Goal: Navigation & Orientation: Find specific page/section

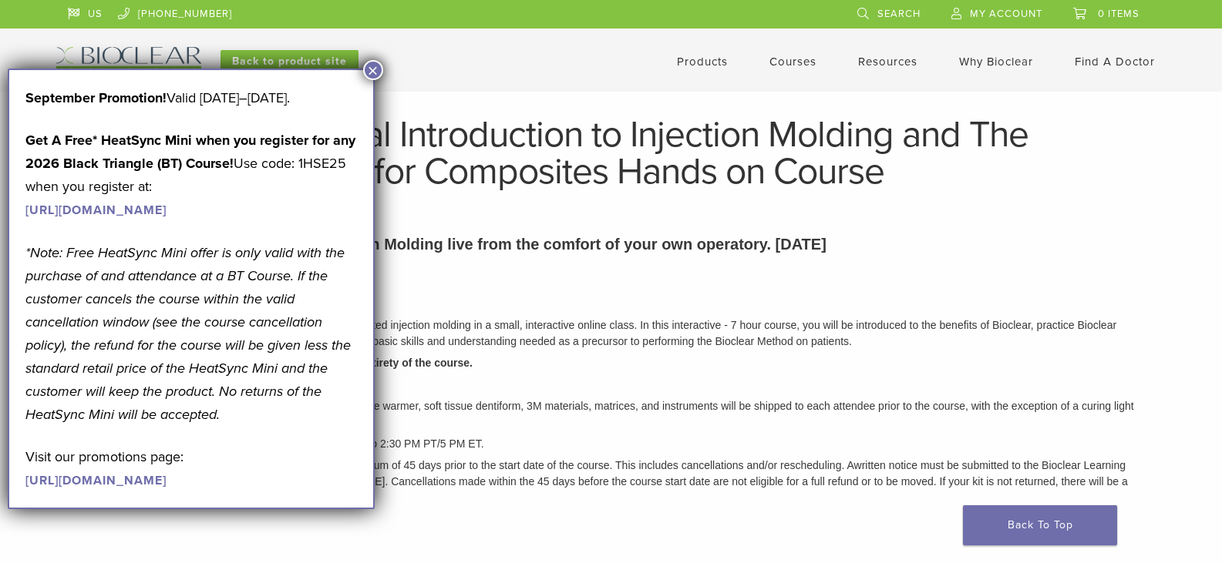
click at [371, 71] on button "×" at bounding box center [373, 70] width 20 height 20
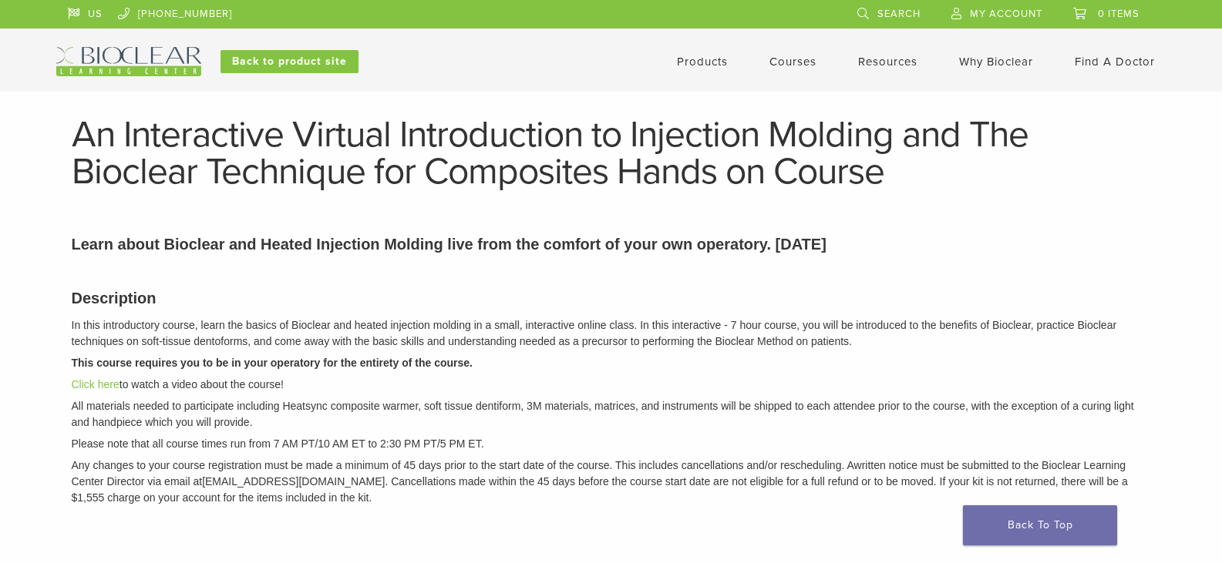
click at [1006, 10] on span "My Account" at bounding box center [1006, 14] width 72 height 12
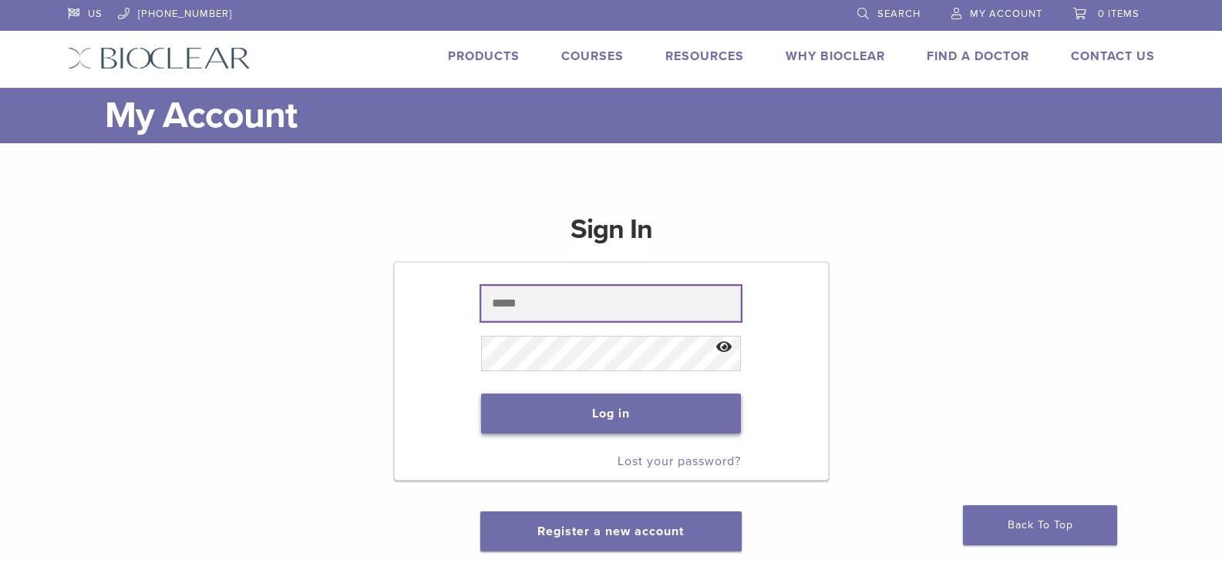
type input "**********"
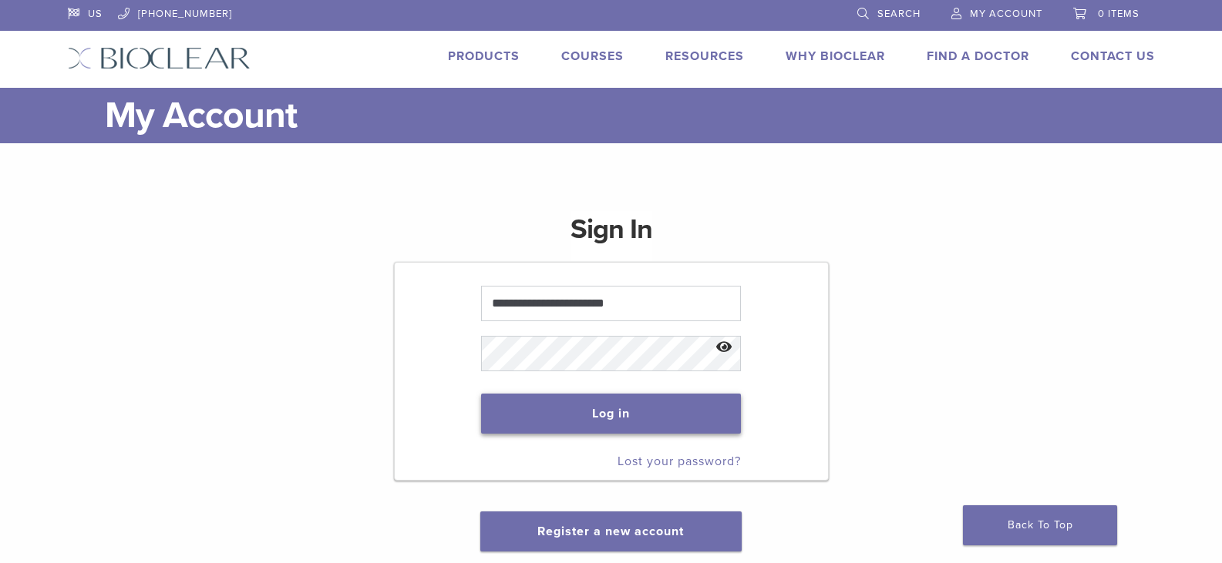
click at [571, 419] on button "Log in" at bounding box center [611, 414] width 260 height 40
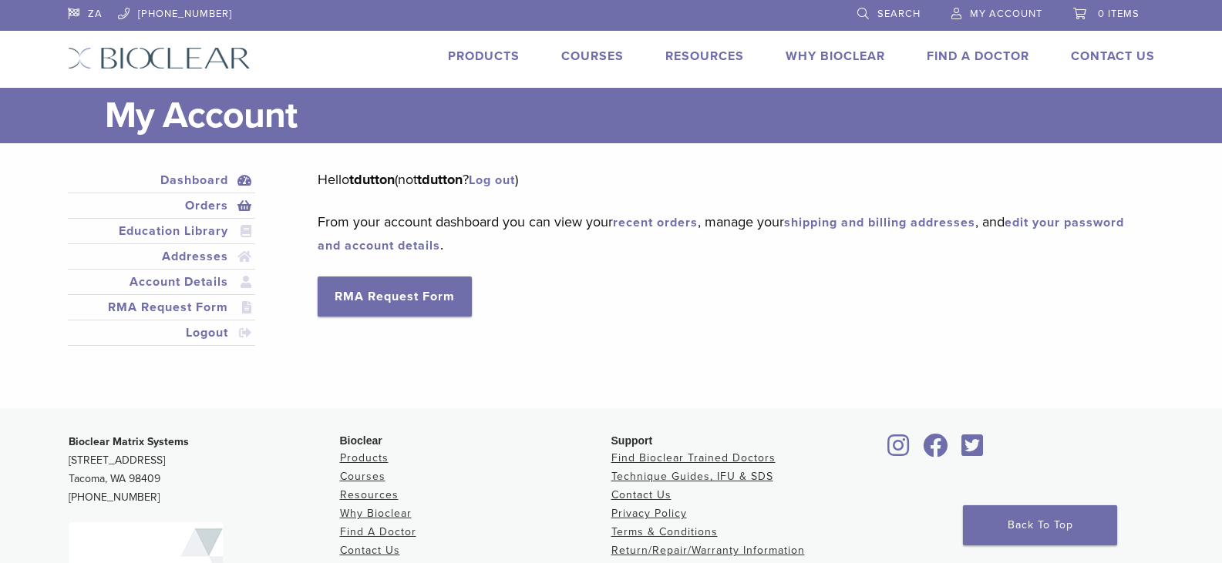
click at [216, 207] on link "Orders" at bounding box center [162, 206] width 182 height 18
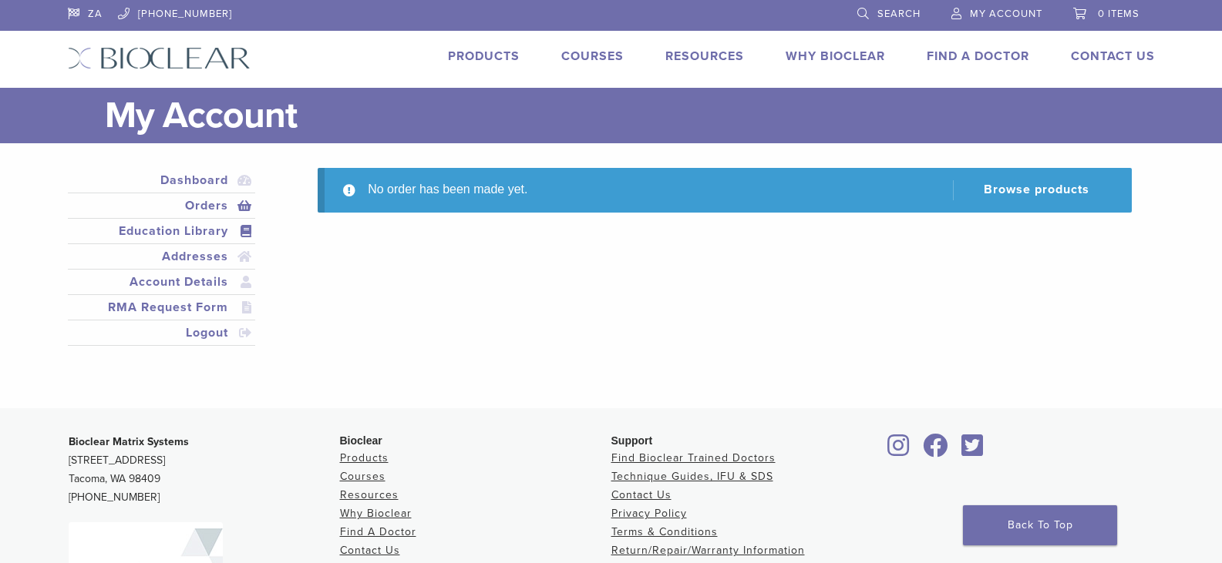
click at [187, 228] on link "Education Library" at bounding box center [162, 231] width 182 height 18
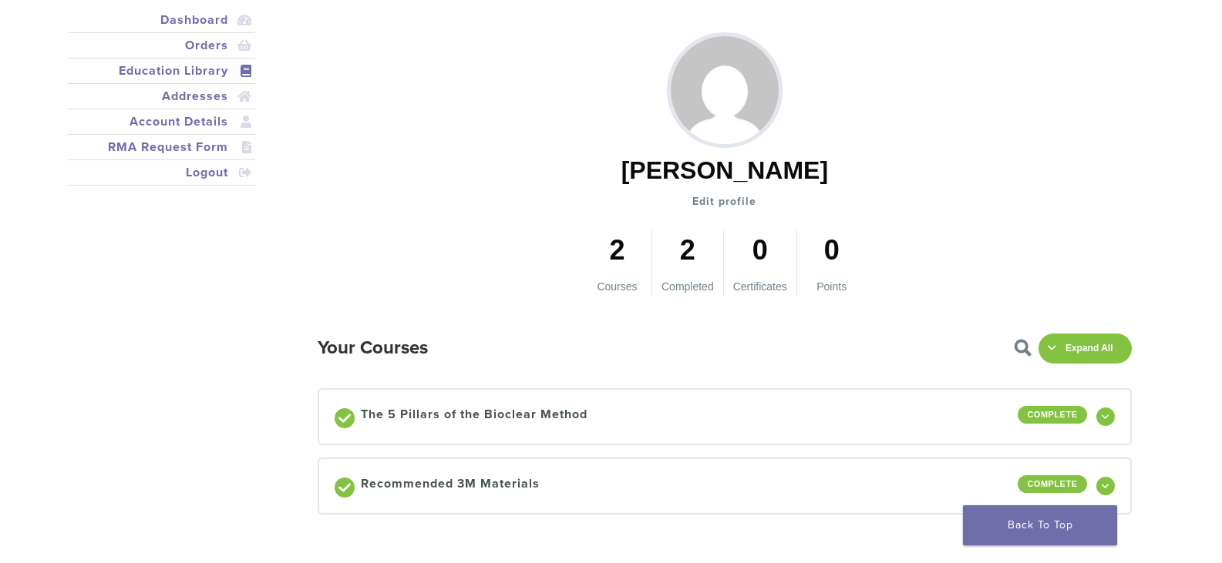
scroll to position [154, 0]
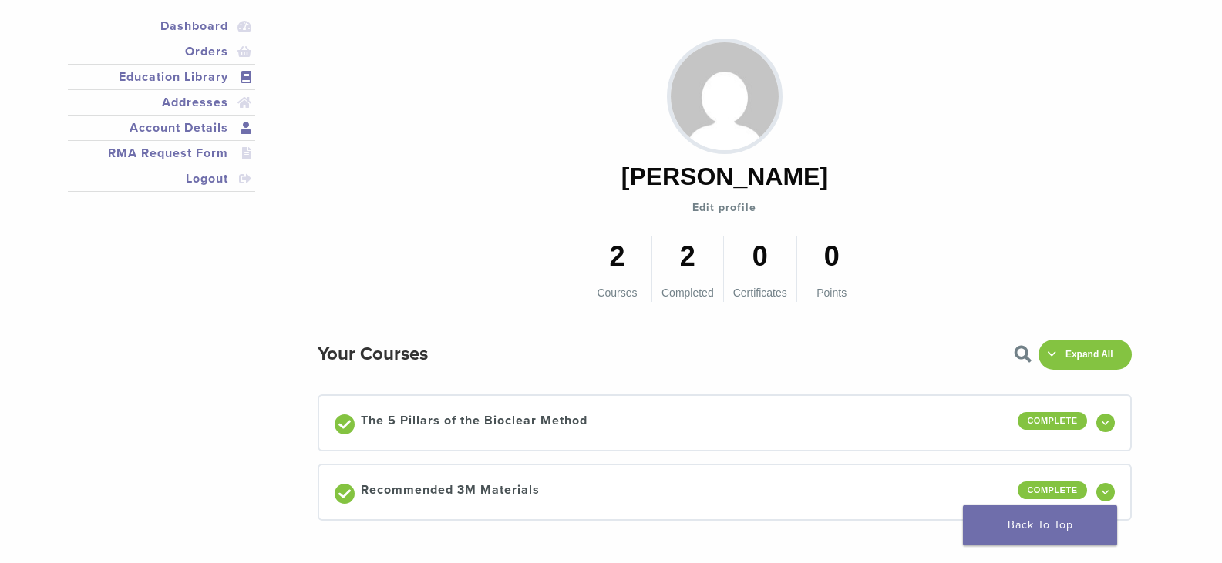
click at [186, 129] on link "Account Details" at bounding box center [162, 128] width 182 height 18
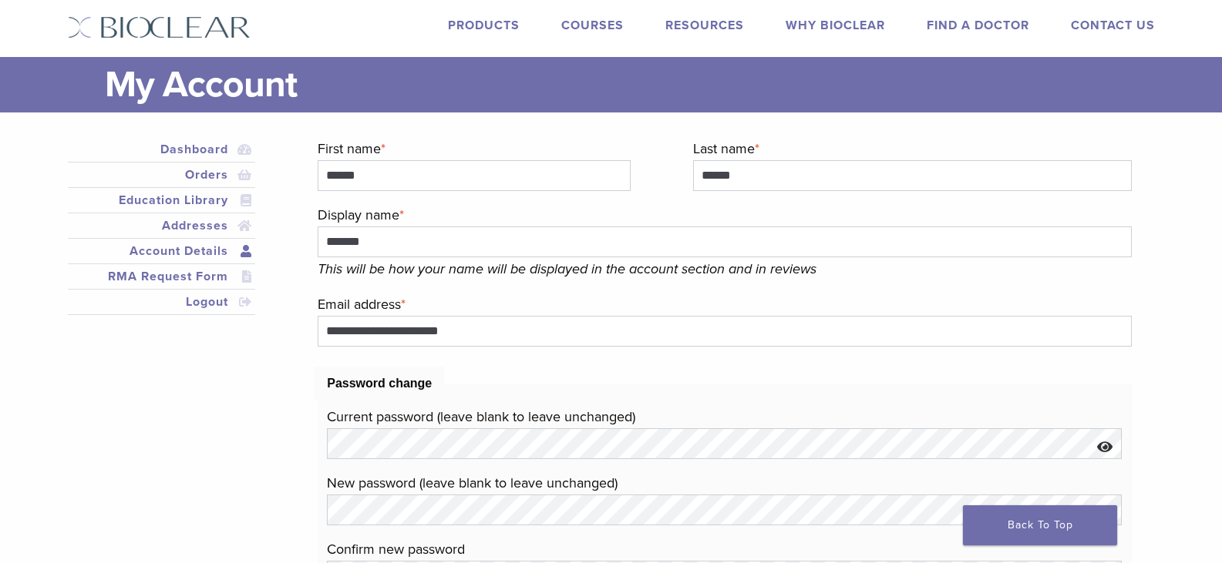
scroll to position [1, 0]
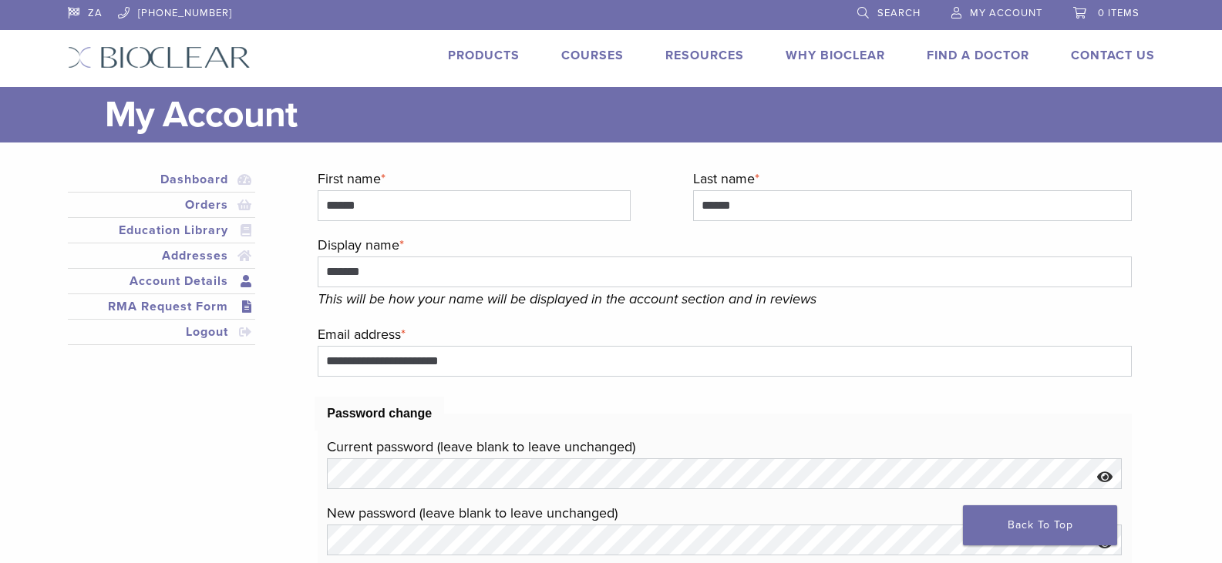
click at [174, 304] on link "RMA Request Form" at bounding box center [162, 307] width 182 height 18
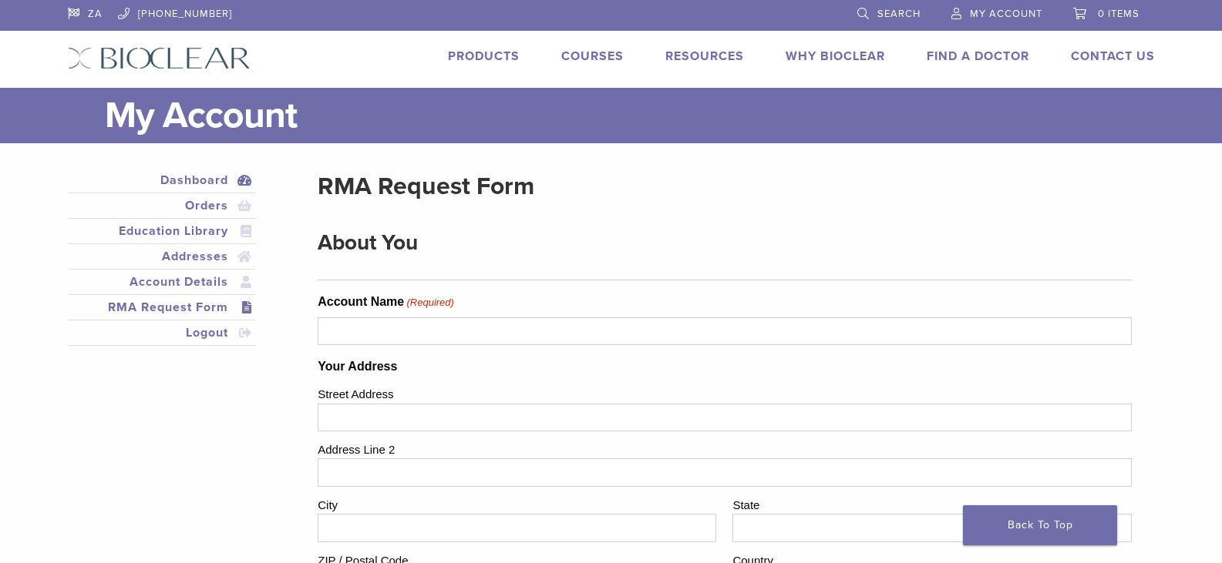
click at [195, 180] on link "Dashboard" at bounding box center [162, 180] width 182 height 18
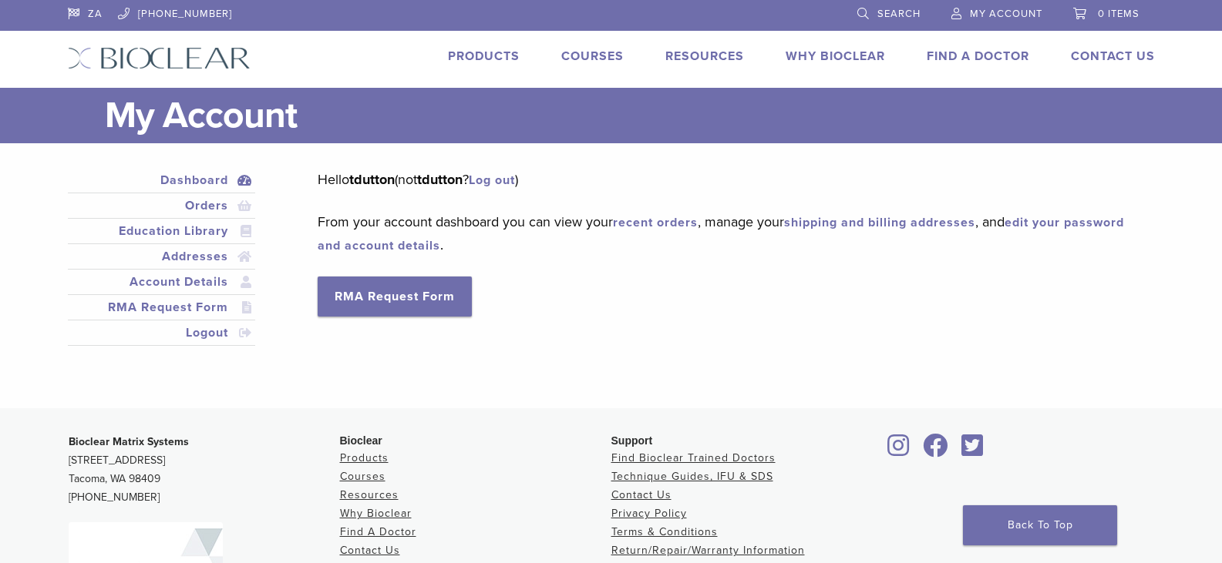
click at [644, 221] on link "recent orders" at bounding box center [655, 222] width 85 height 15
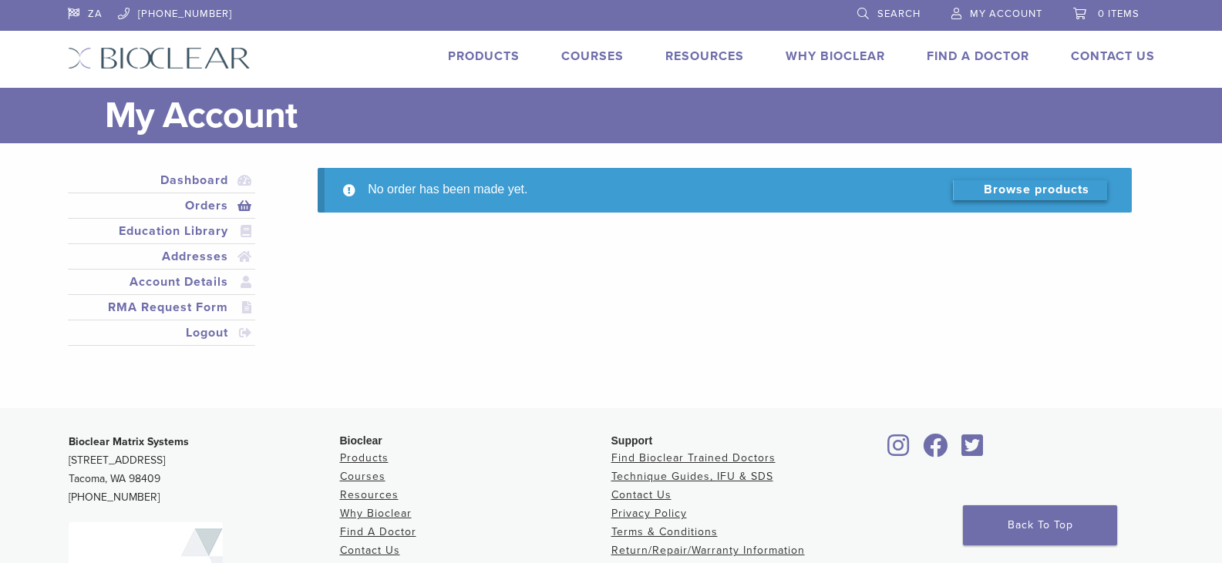
click at [1051, 186] on link "Browse products" at bounding box center [1030, 190] width 154 height 20
click at [195, 280] on link "Account Details" at bounding box center [162, 282] width 182 height 18
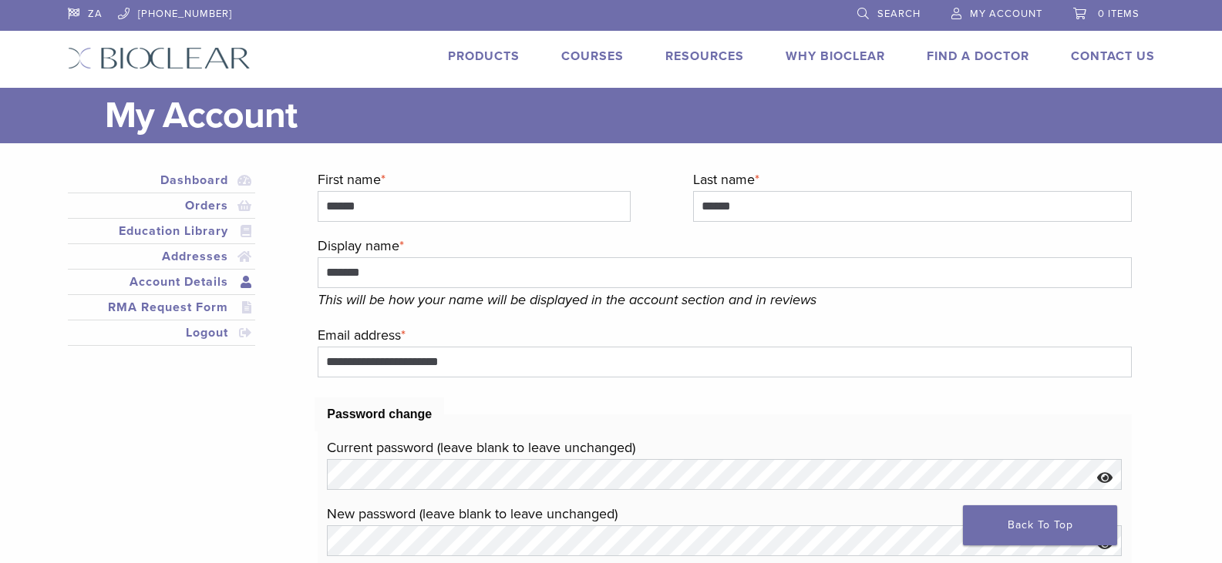
click at [981, 11] on span "My Account" at bounding box center [1006, 14] width 72 height 12
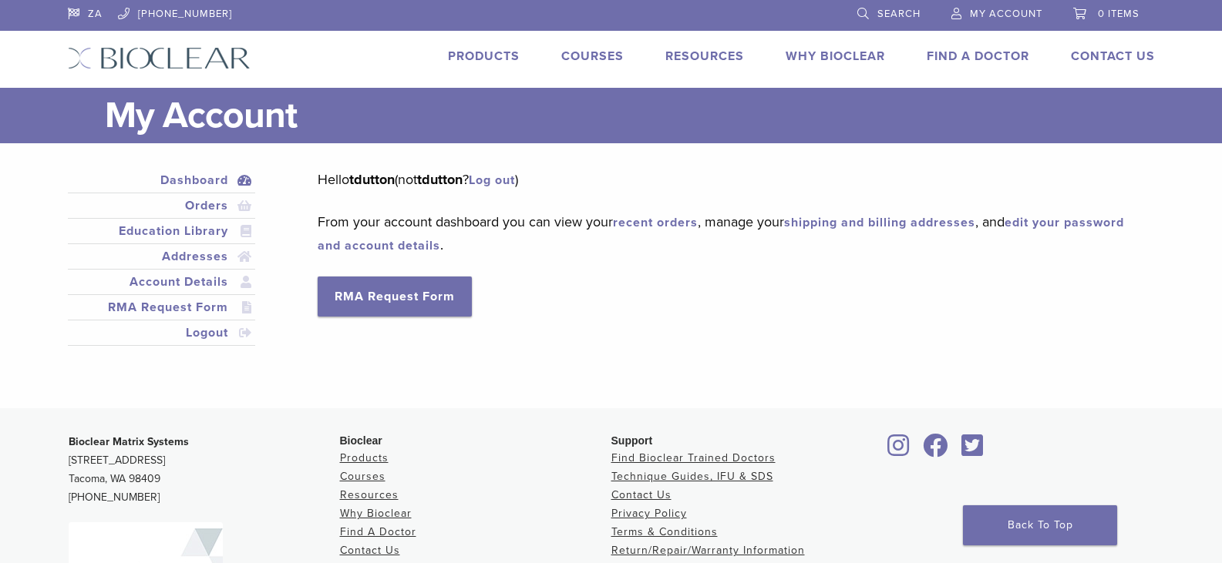
click at [197, 180] on link "Dashboard" at bounding box center [162, 180] width 182 height 18
click at [361, 477] on link "Courses" at bounding box center [362, 476] width 45 height 13
